Goal: Find specific page/section: Find specific page/section

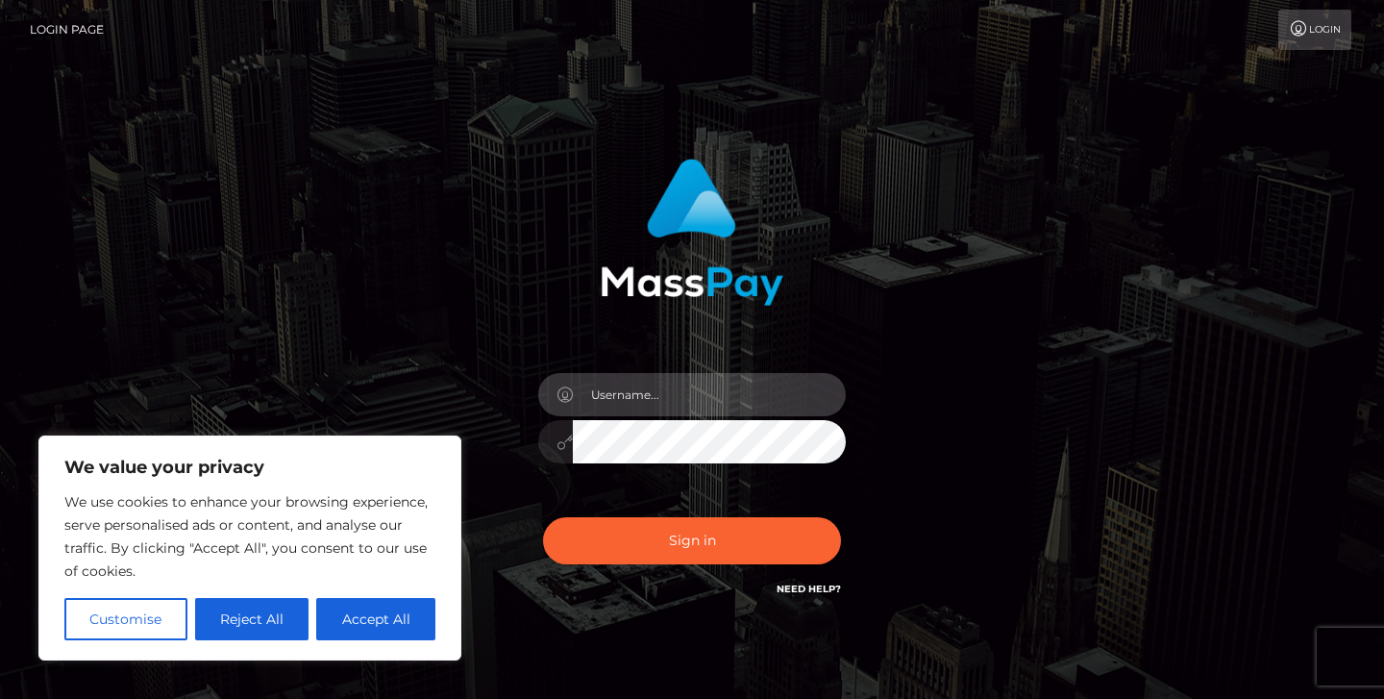
type input "jeremyfeist"
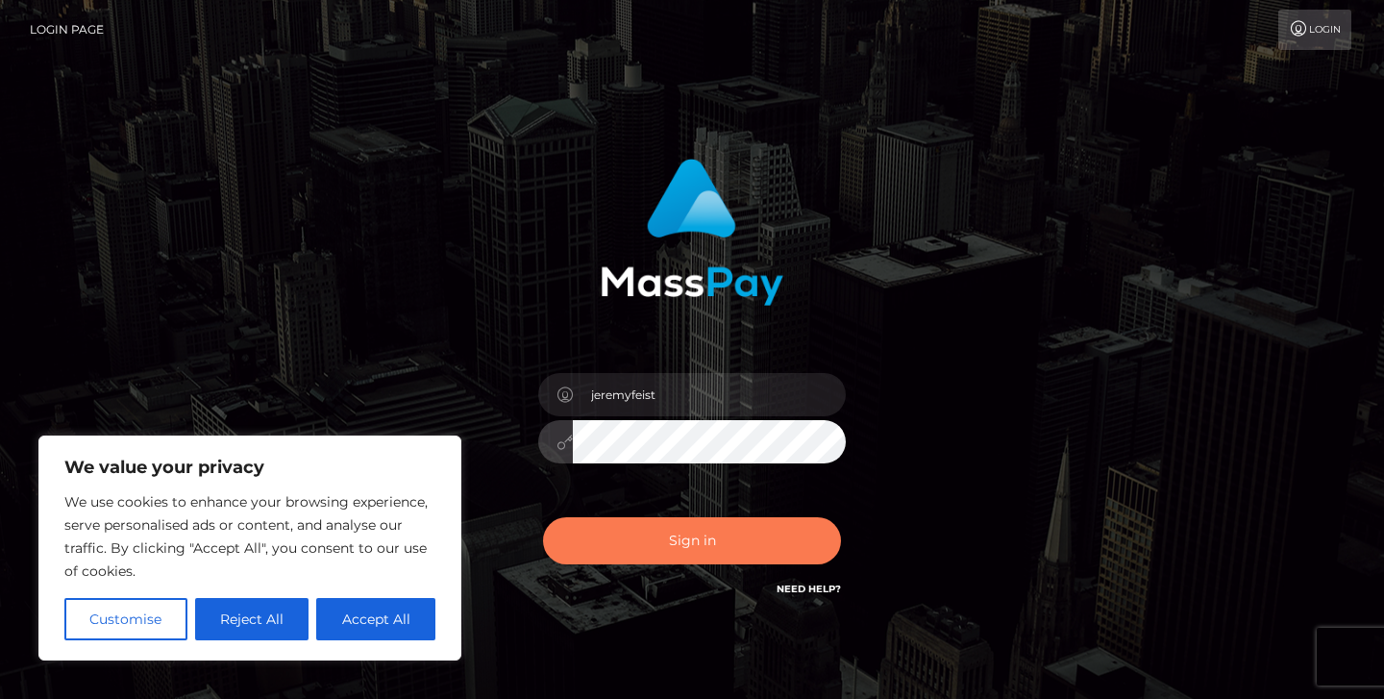
click at [616, 561] on button "Sign in" at bounding box center [692, 540] width 298 height 47
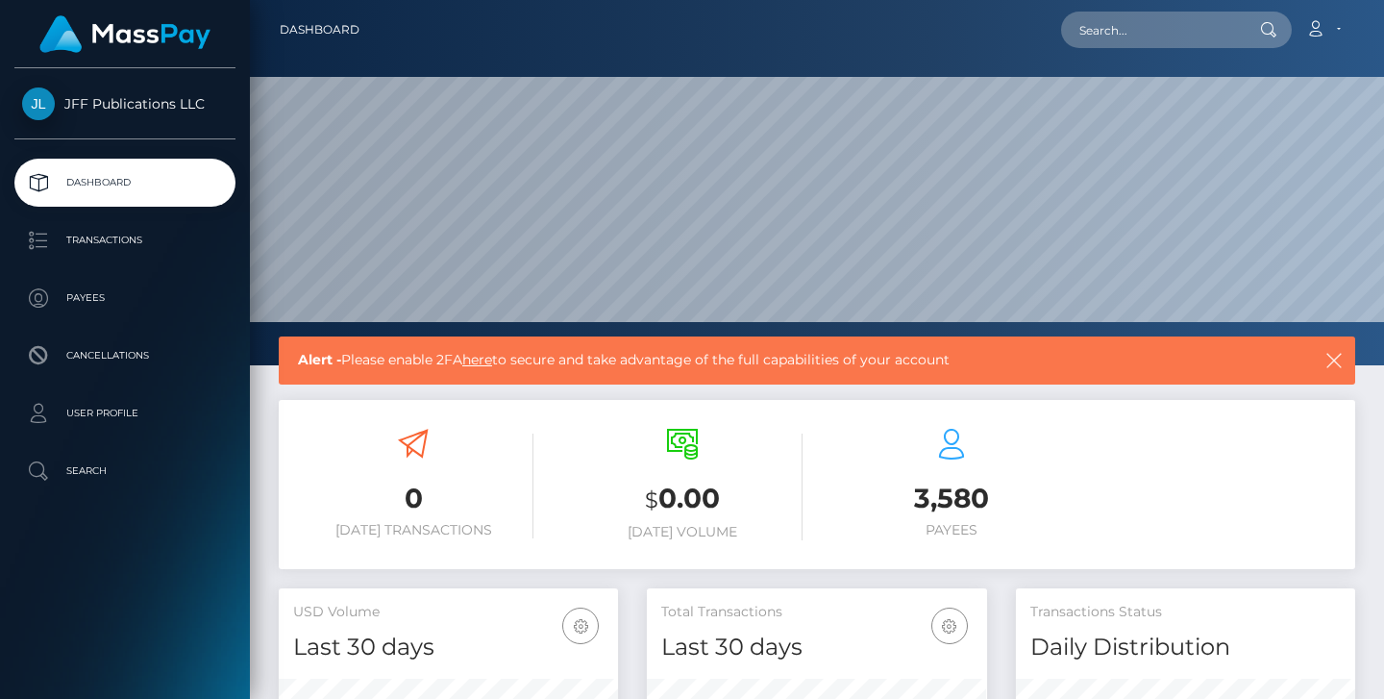
scroll to position [339, 340]
click at [74, 303] on p "Payees" at bounding box center [125, 298] width 206 height 29
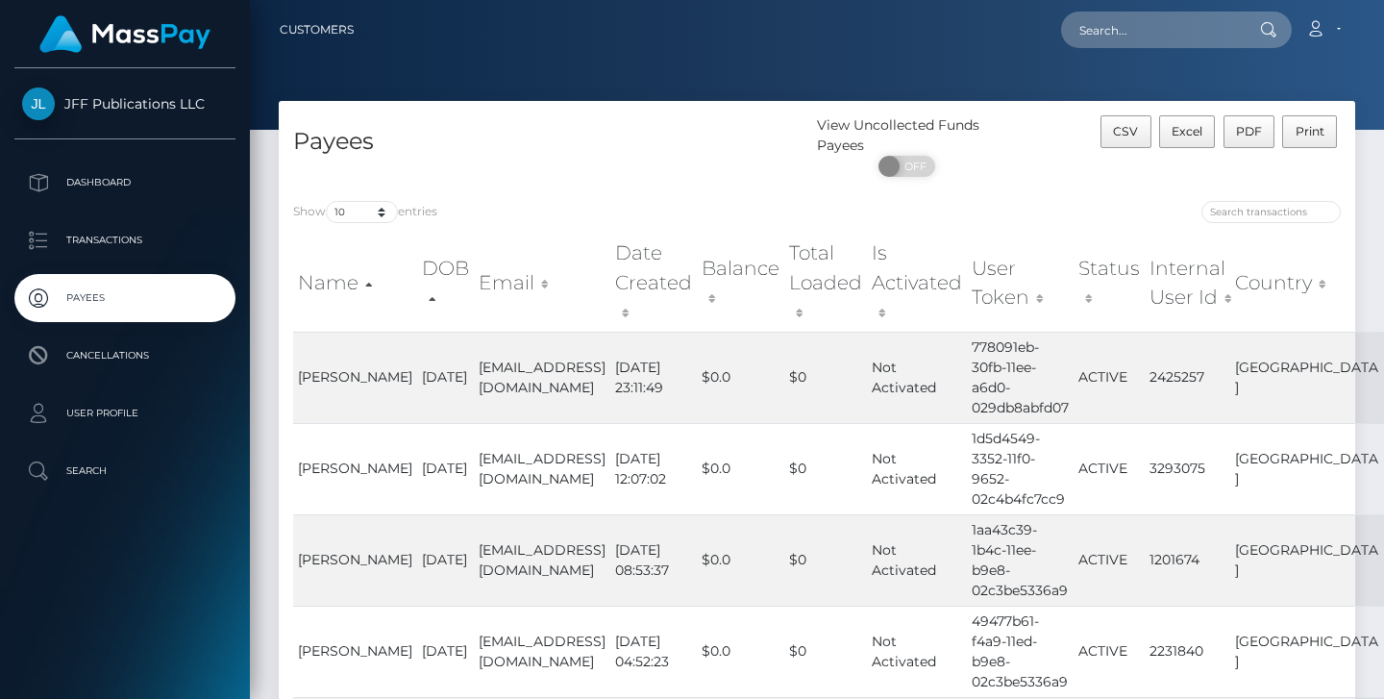
click at [1272, 274] on th "Country" at bounding box center [1307, 282] width 154 height 97
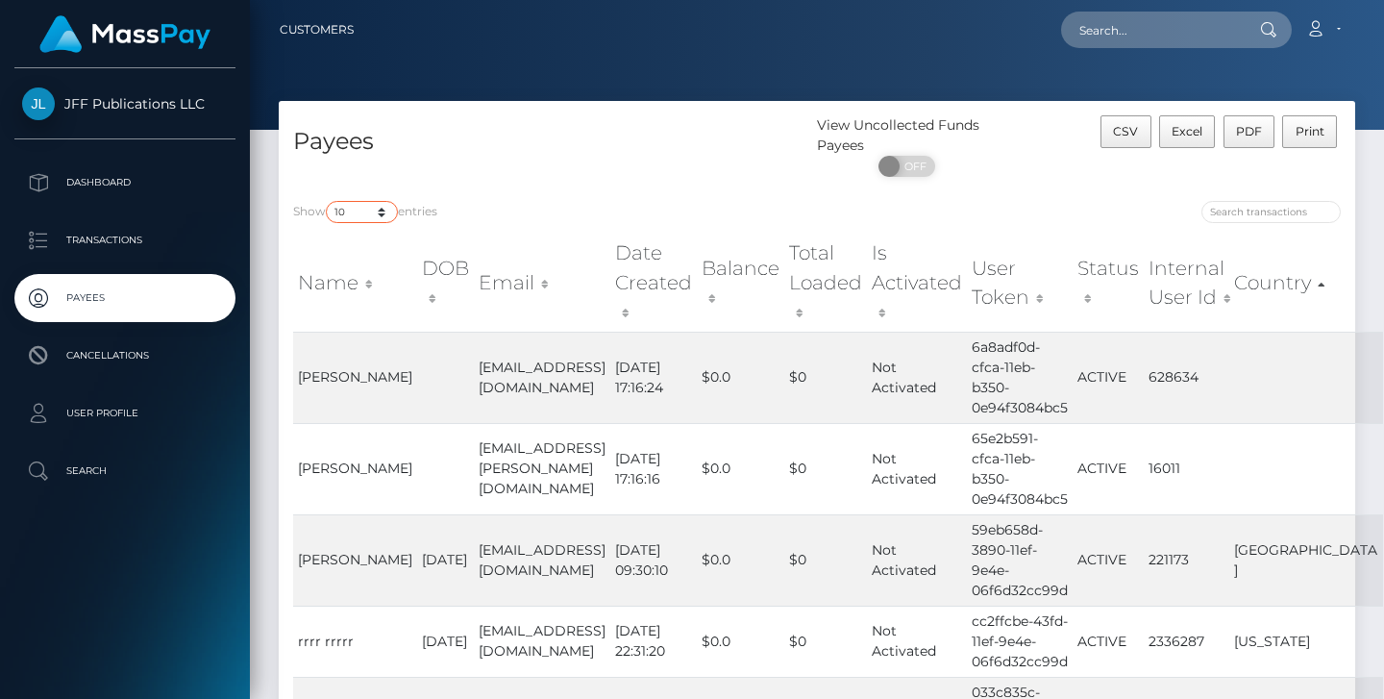
select select "250"
click at [669, 204] on div "Show 10 25 50 100 250 entries" at bounding box center [547, 214] width 509 height 27
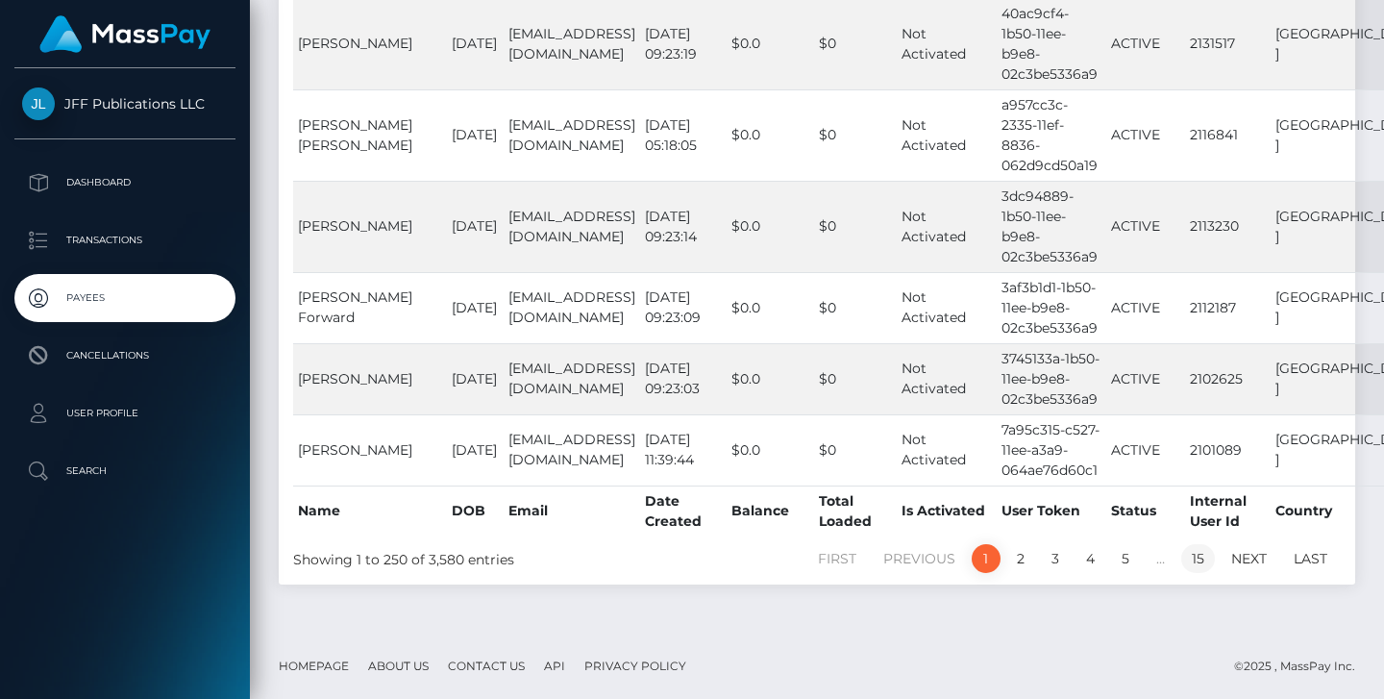
scroll to position [20273, 0]
click at [1192, 561] on link "15" at bounding box center [1198, 558] width 34 height 29
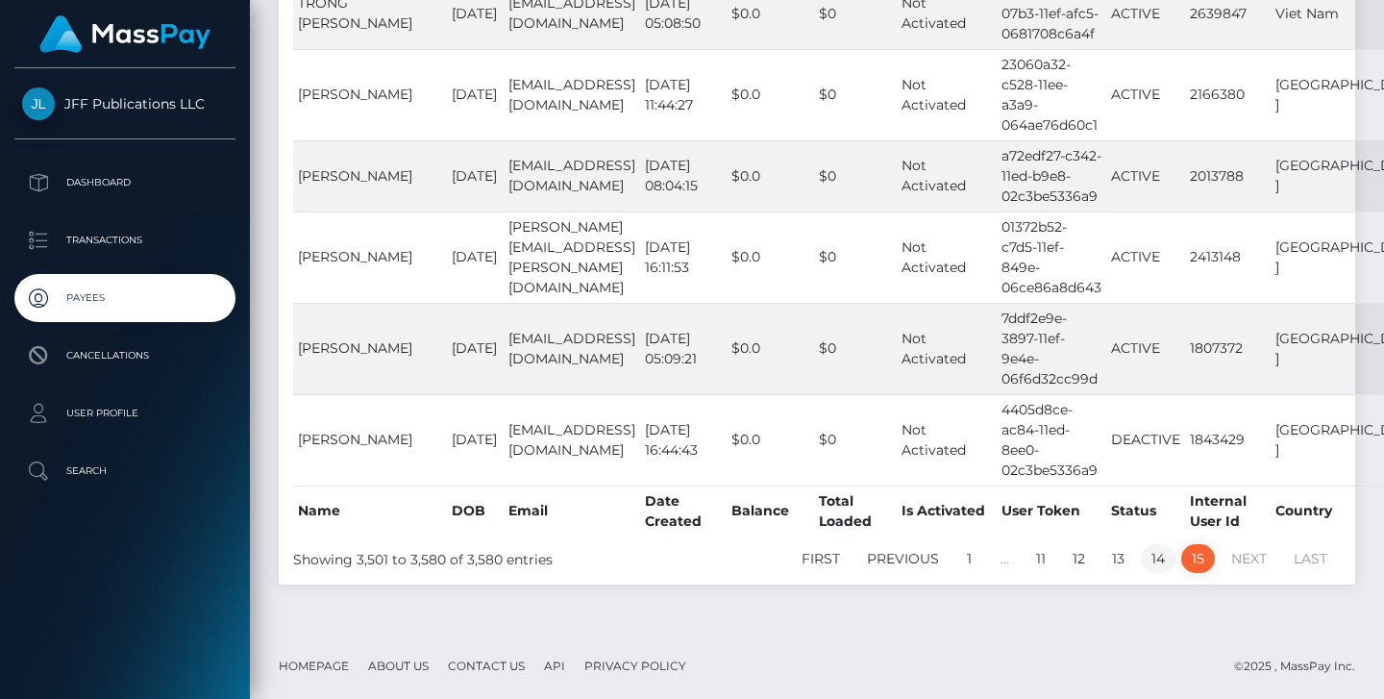
scroll to position [6566, 0]
click at [1153, 563] on link "14" at bounding box center [1158, 558] width 35 height 29
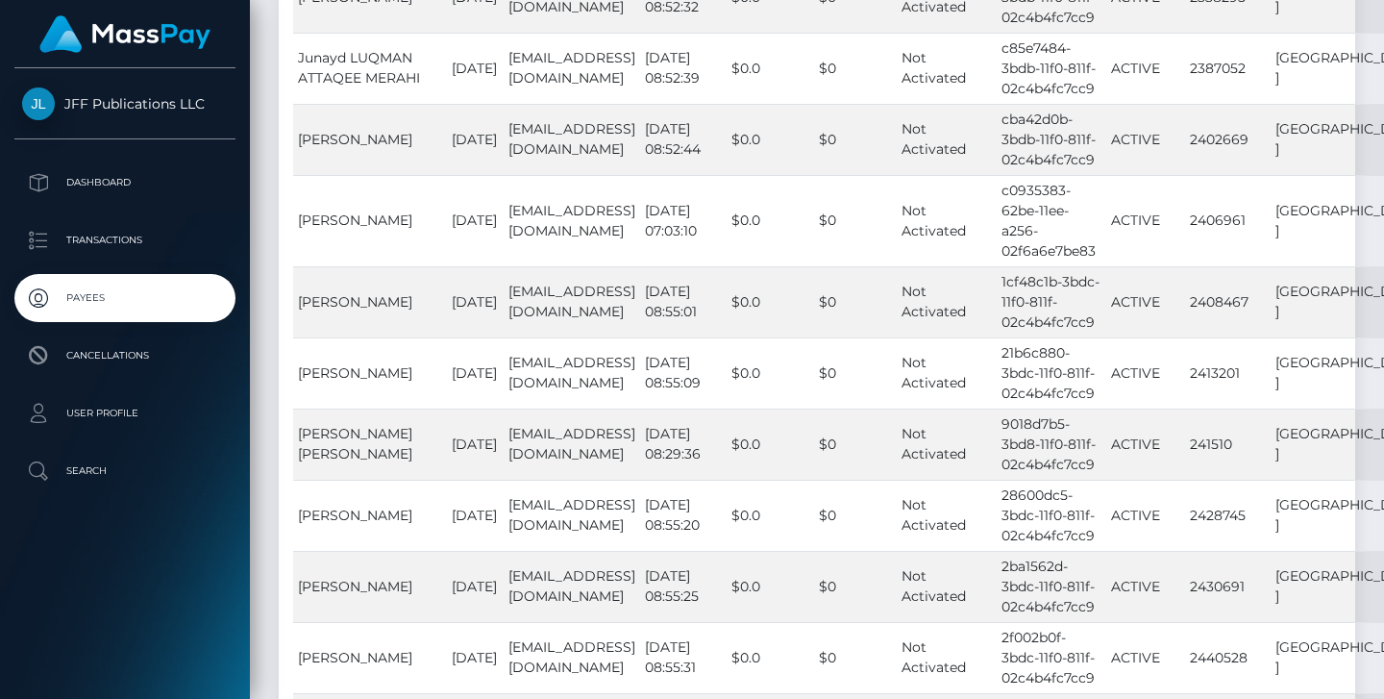
scroll to position [19022, 0]
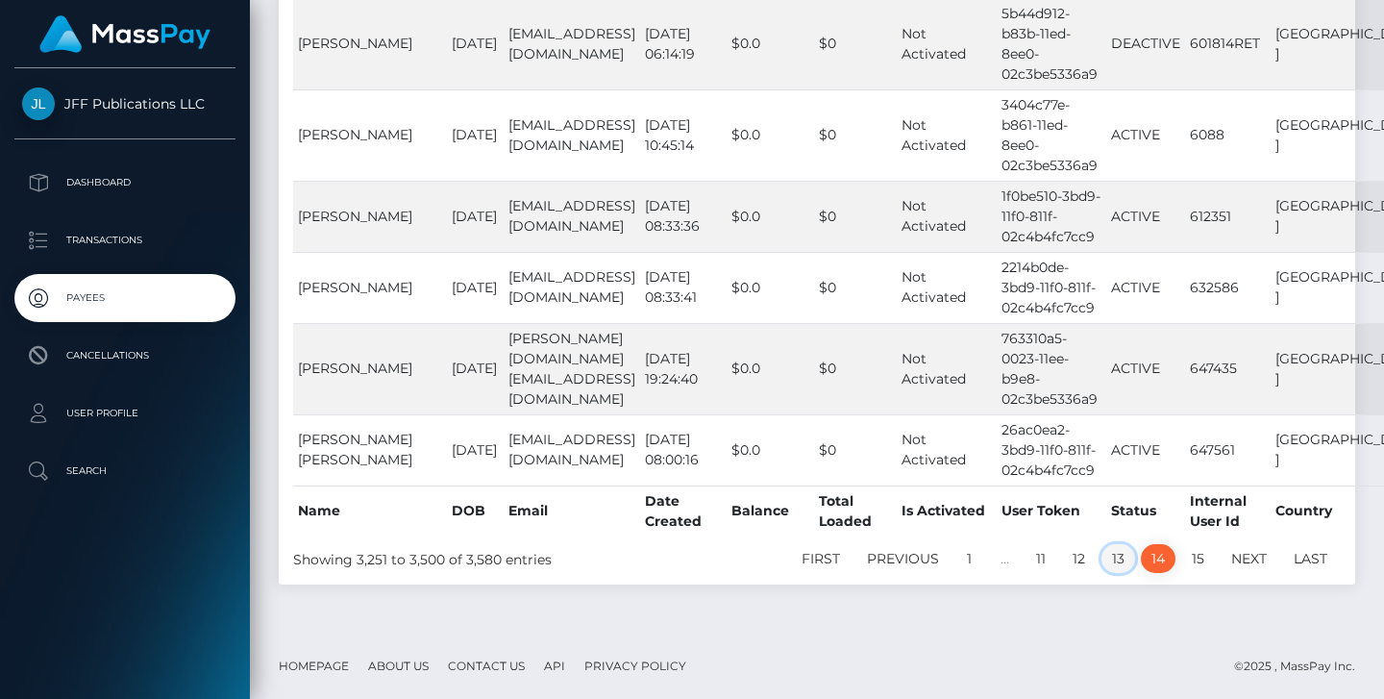
click at [1122, 559] on link "13" at bounding box center [1119, 558] width 34 height 29
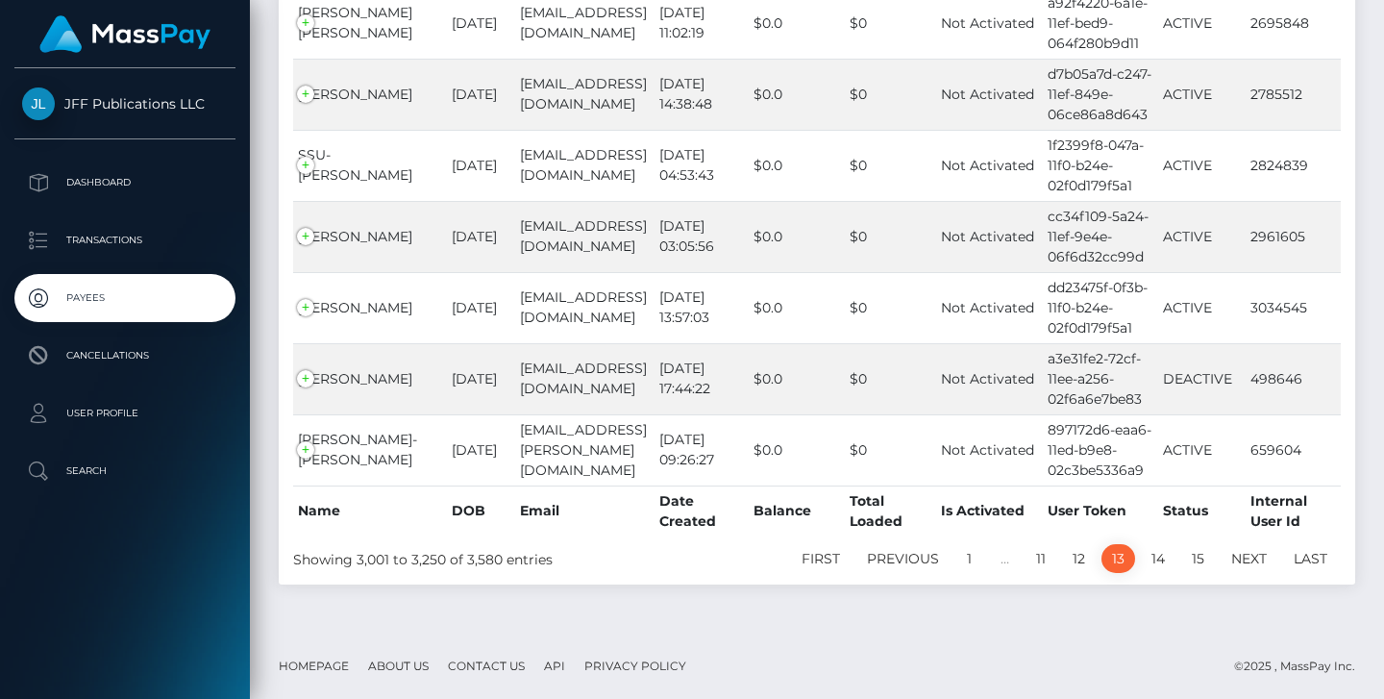
scroll to position [18650, 0]
click at [303, 453] on td "[PERSON_NAME]-[PERSON_NAME]" at bounding box center [370, 449] width 154 height 71
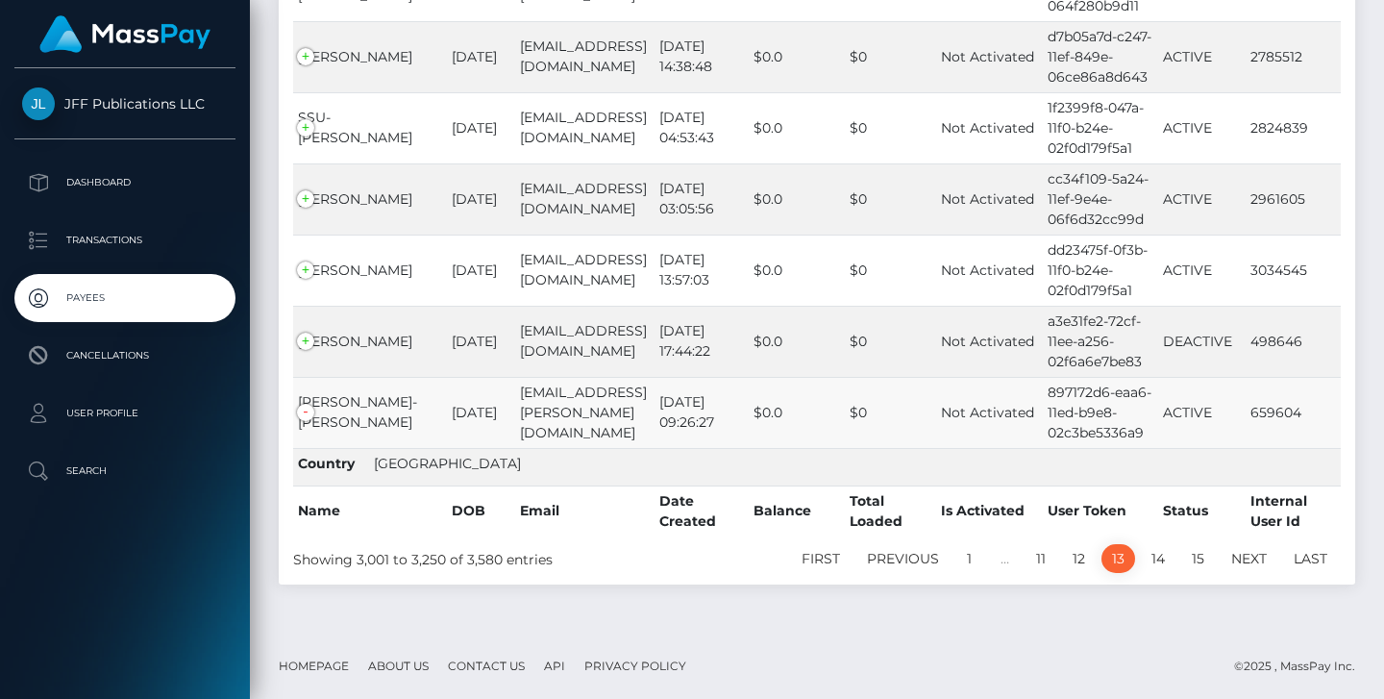
click at [303, 448] on td "[PERSON_NAME]-[PERSON_NAME]" at bounding box center [370, 412] width 154 height 71
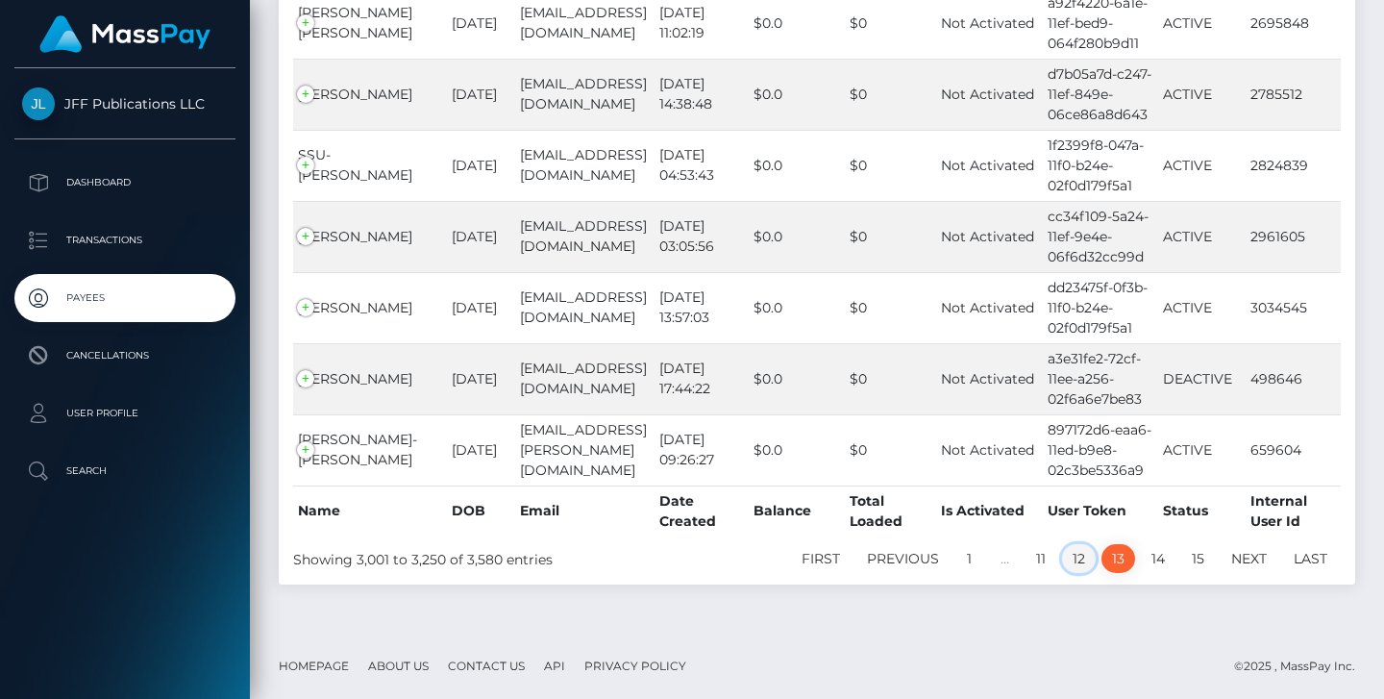
click at [1083, 560] on link "12" at bounding box center [1079, 558] width 34 height 29
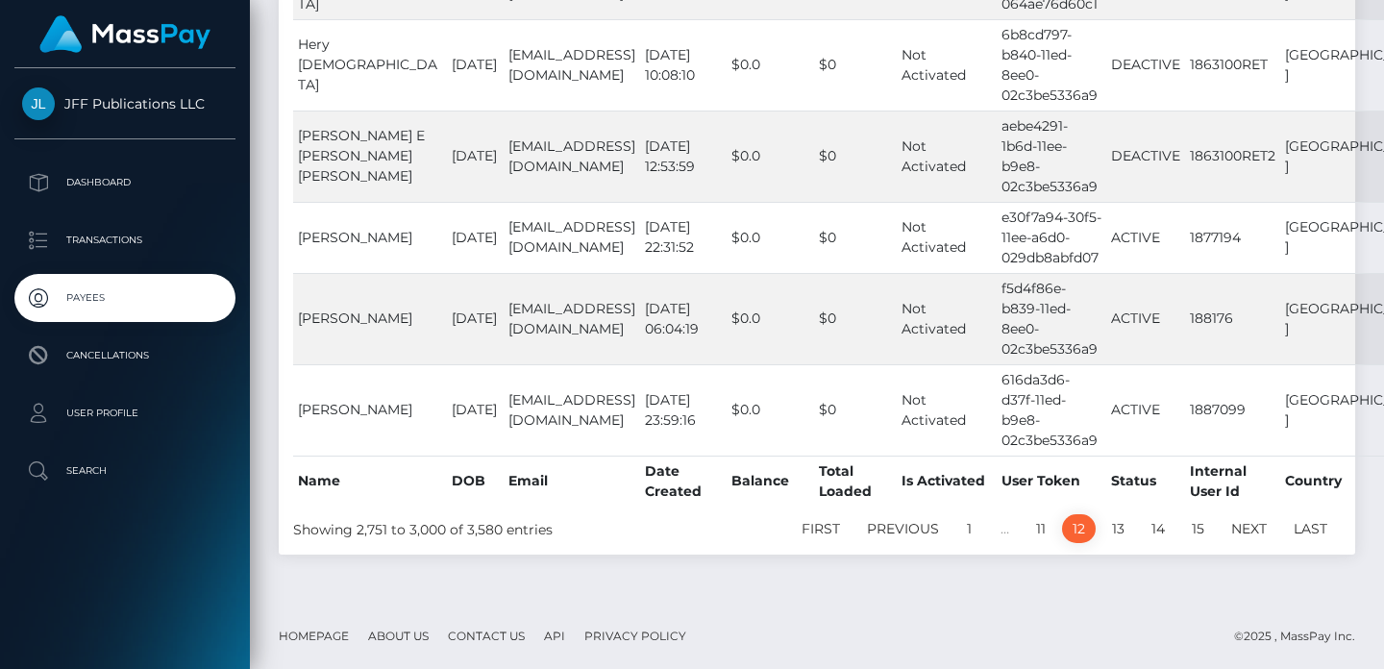
scroll to position [21333, 0]
click at [1043, 530] on link "11" at bounding box center [1041, 528] width 31 height 29
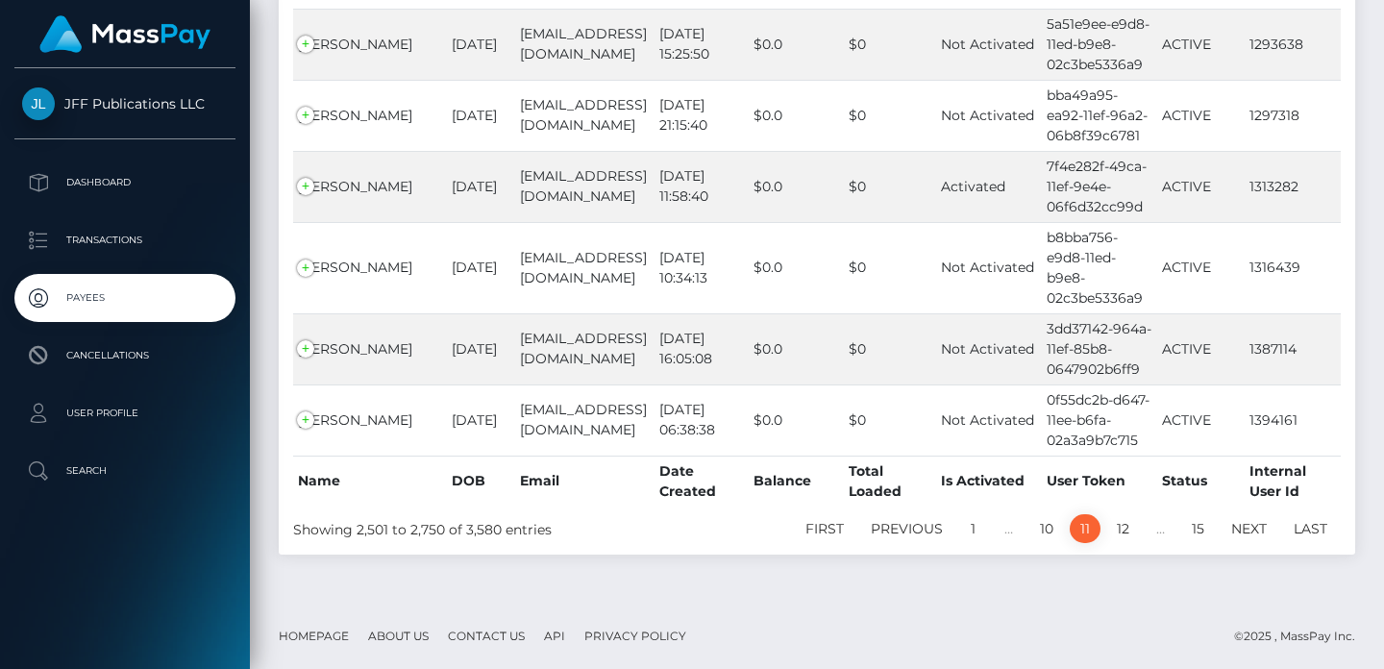
scroll to position [18579, 0]
click at [308, 417] on td "[PERSON_NAME]" at bounding box center [370, 419] width 154 height 71
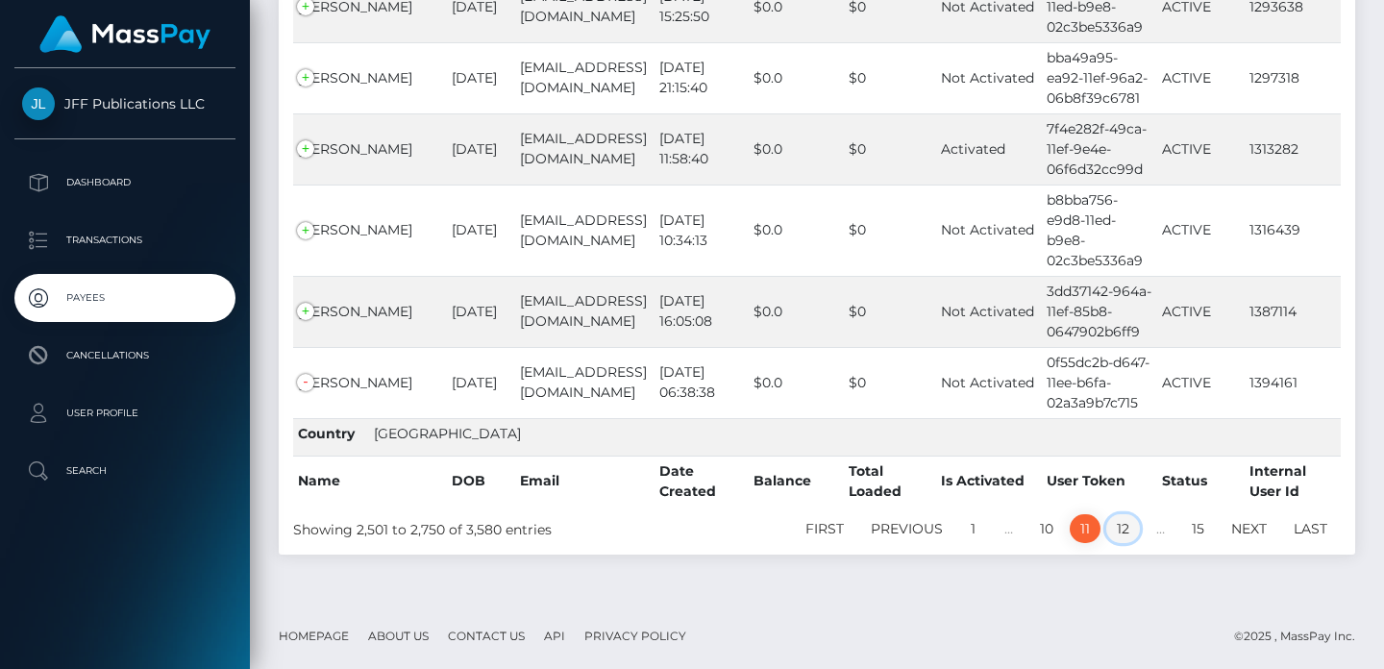
click at [1129, 543] on link "12" at bounding box center [1123, 528] width 34 height 29
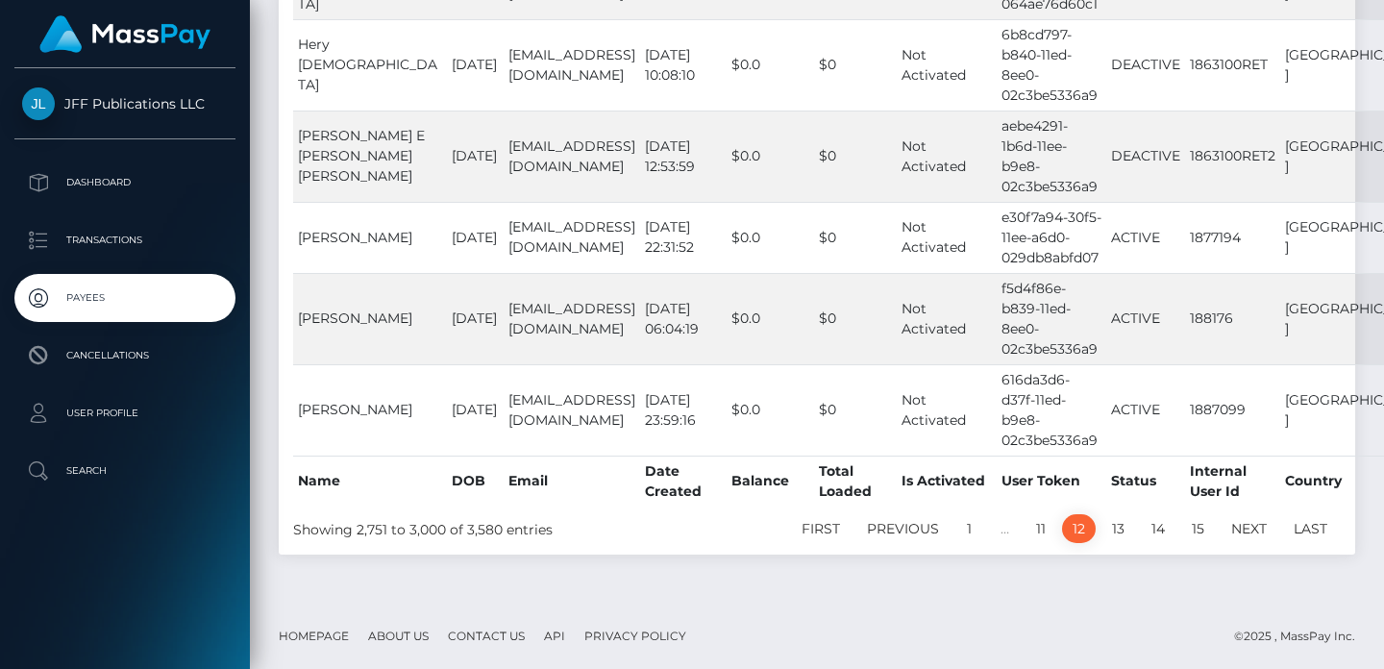
scroll to position [21333, 0]
click at [1120, 531] on link "13" at bounding box center [1119, 528] width 34 height 29
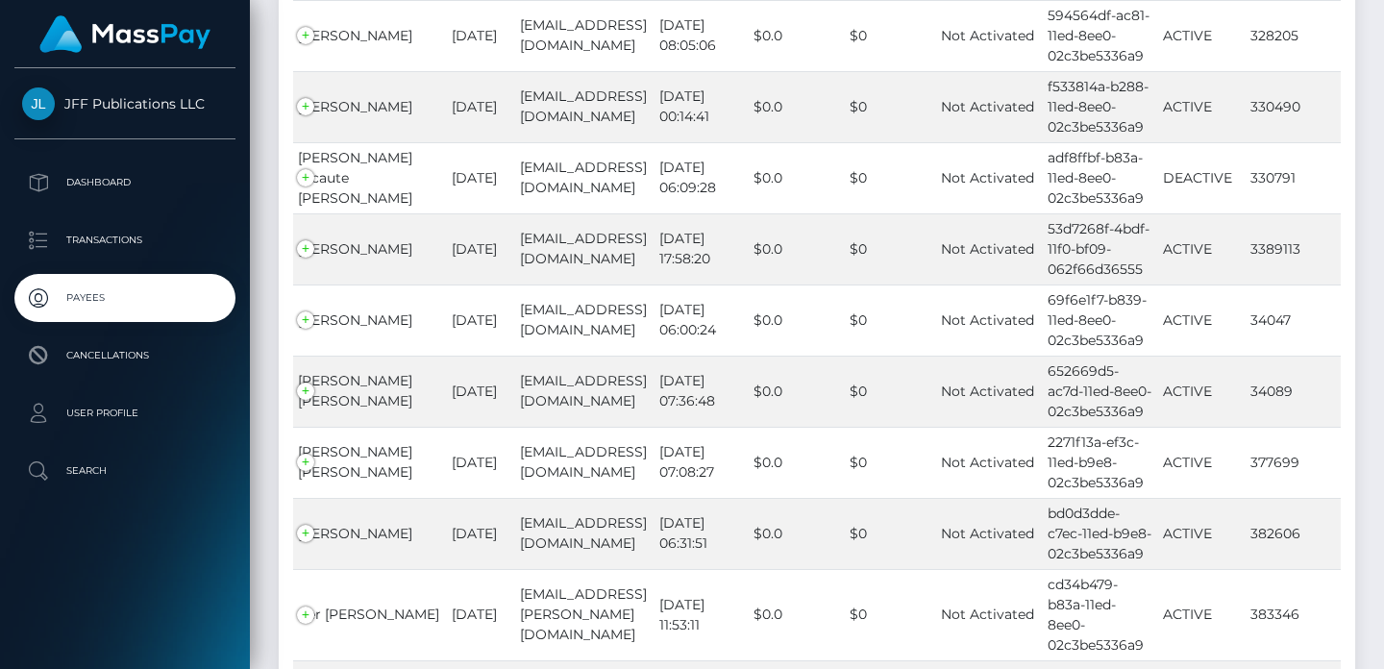
scroll to position [5023, 0]
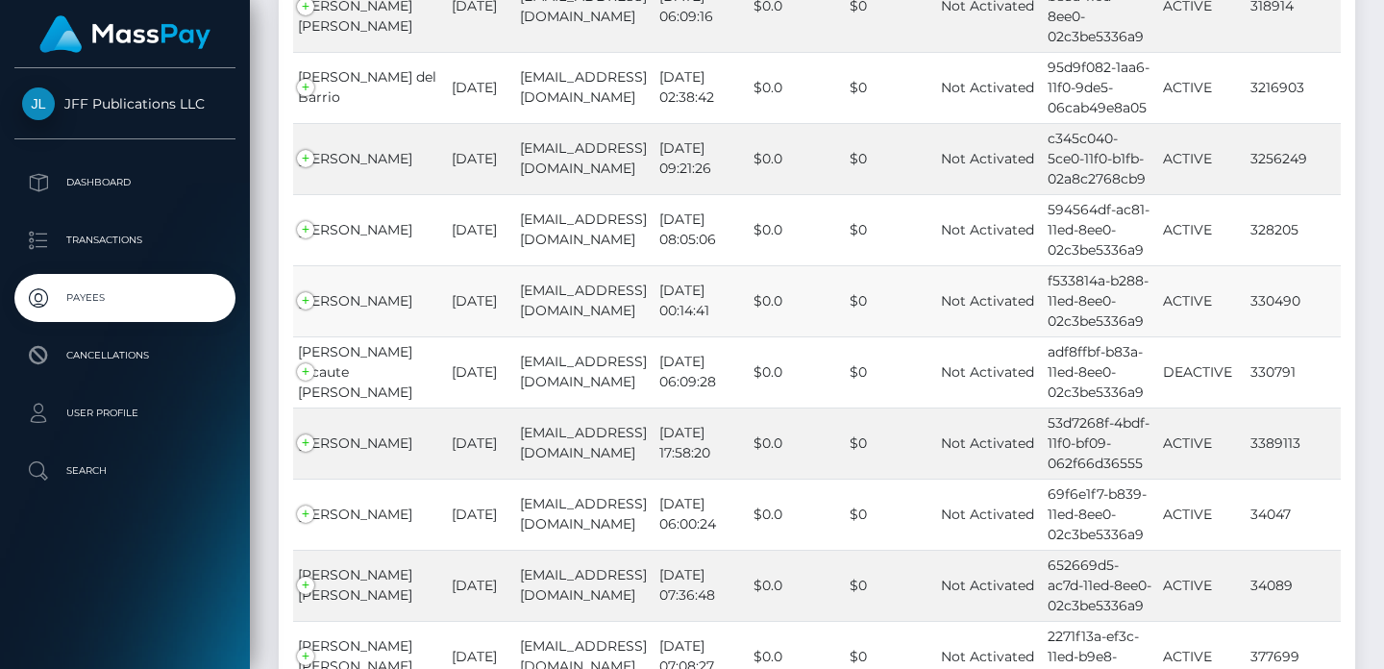
click at [303, 325] on td "[PERSON_NAME]" at bounding box center [370, 300] width 154 height 71
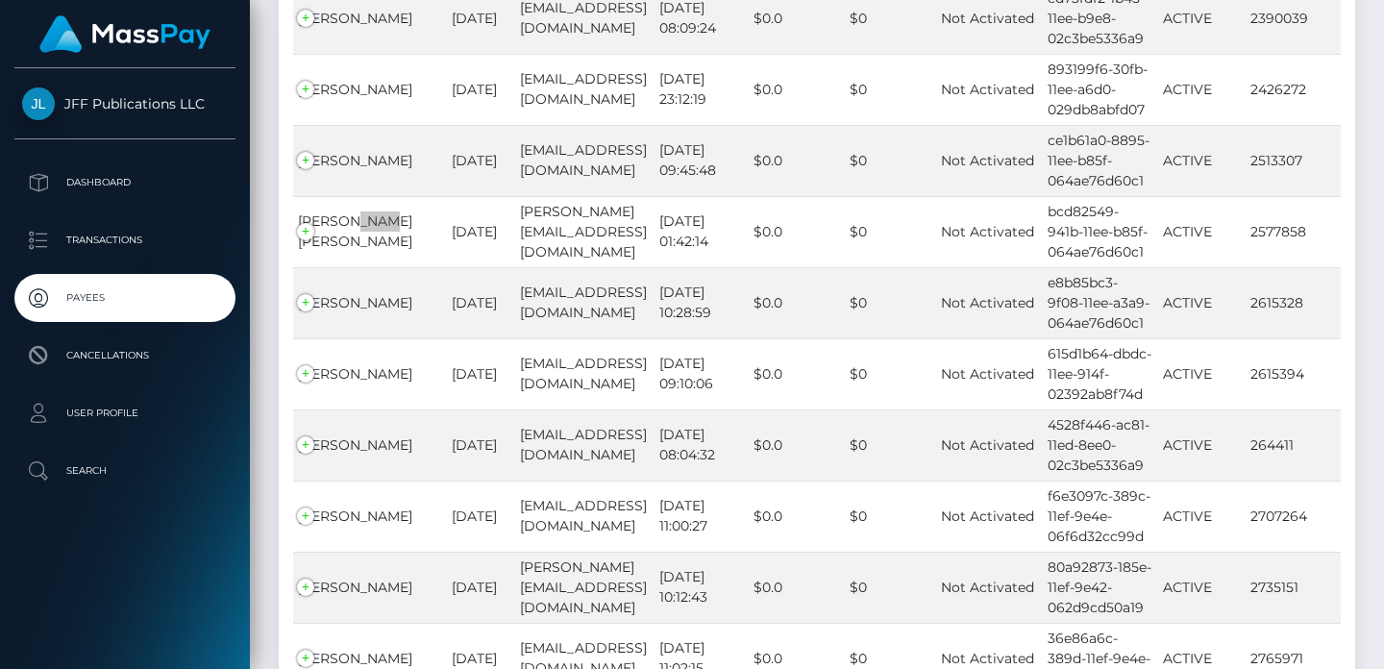
scroll to position [18580, 0]
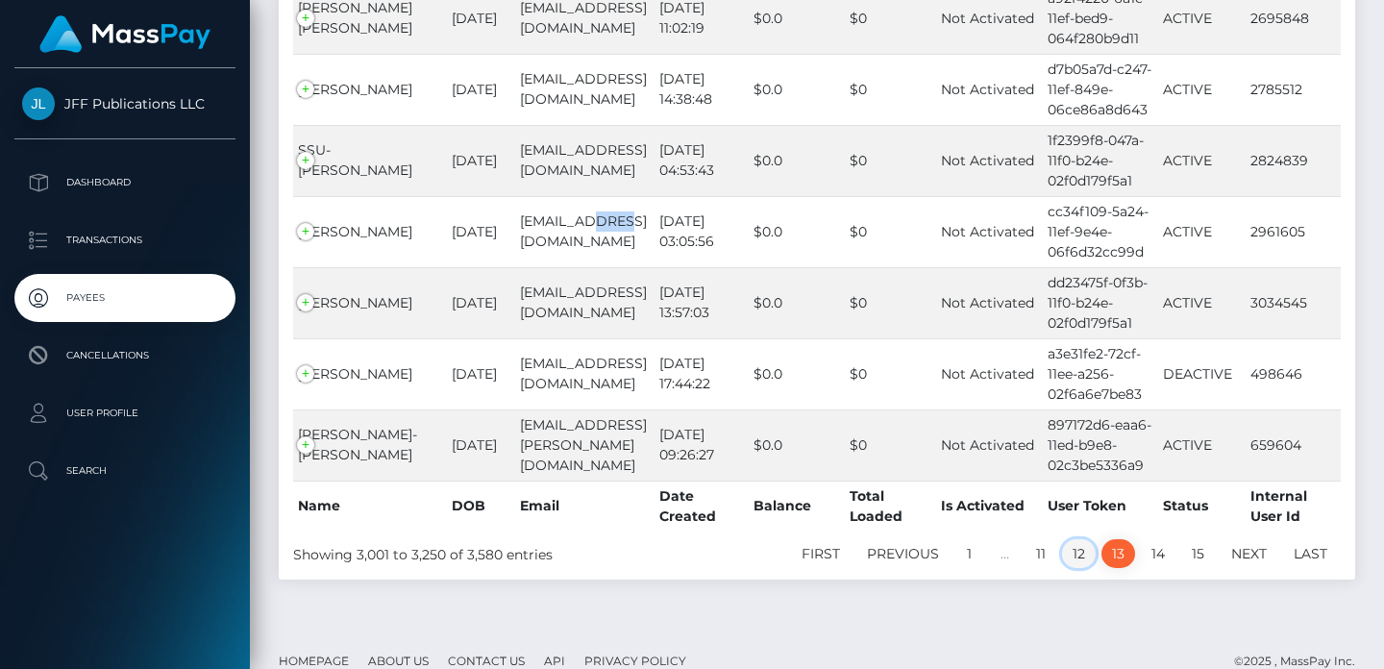
click at [1075, 568] on link "12" at bounding box center [1079, 553] width 34 height 29
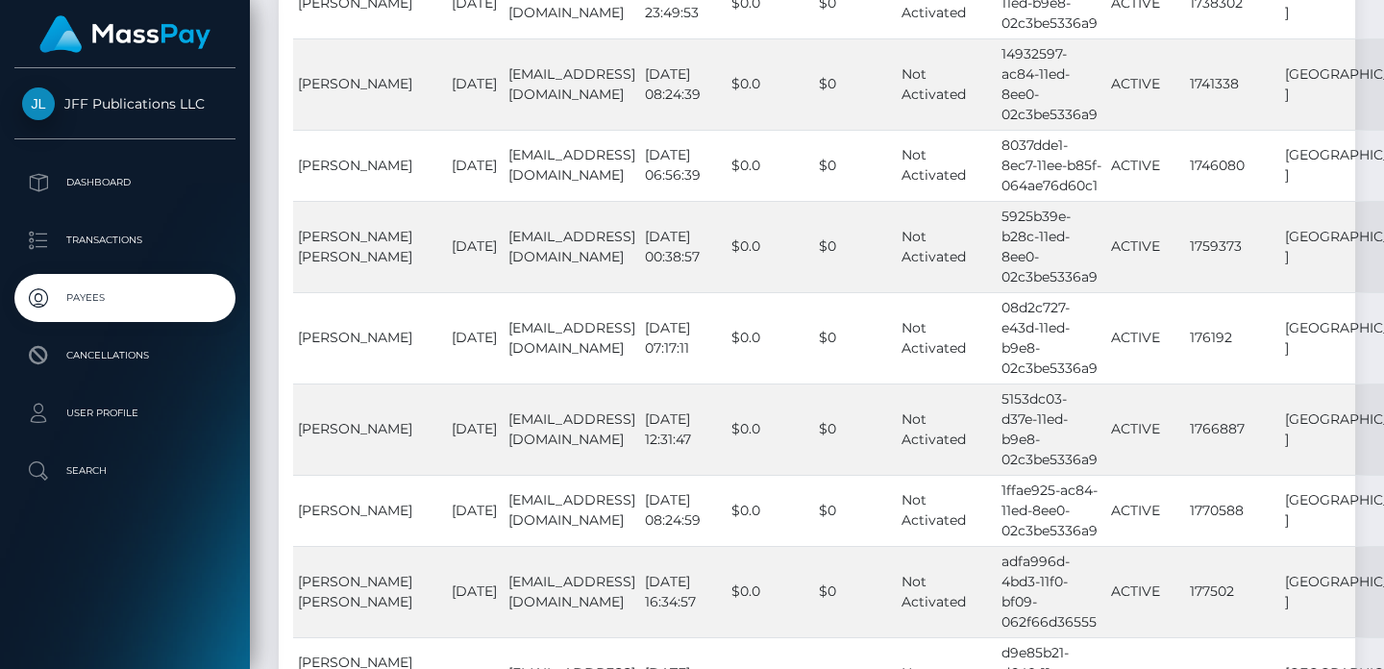
scroll to position [20647, 0]
